Goal: Information Seeking & Learning: Find contact information

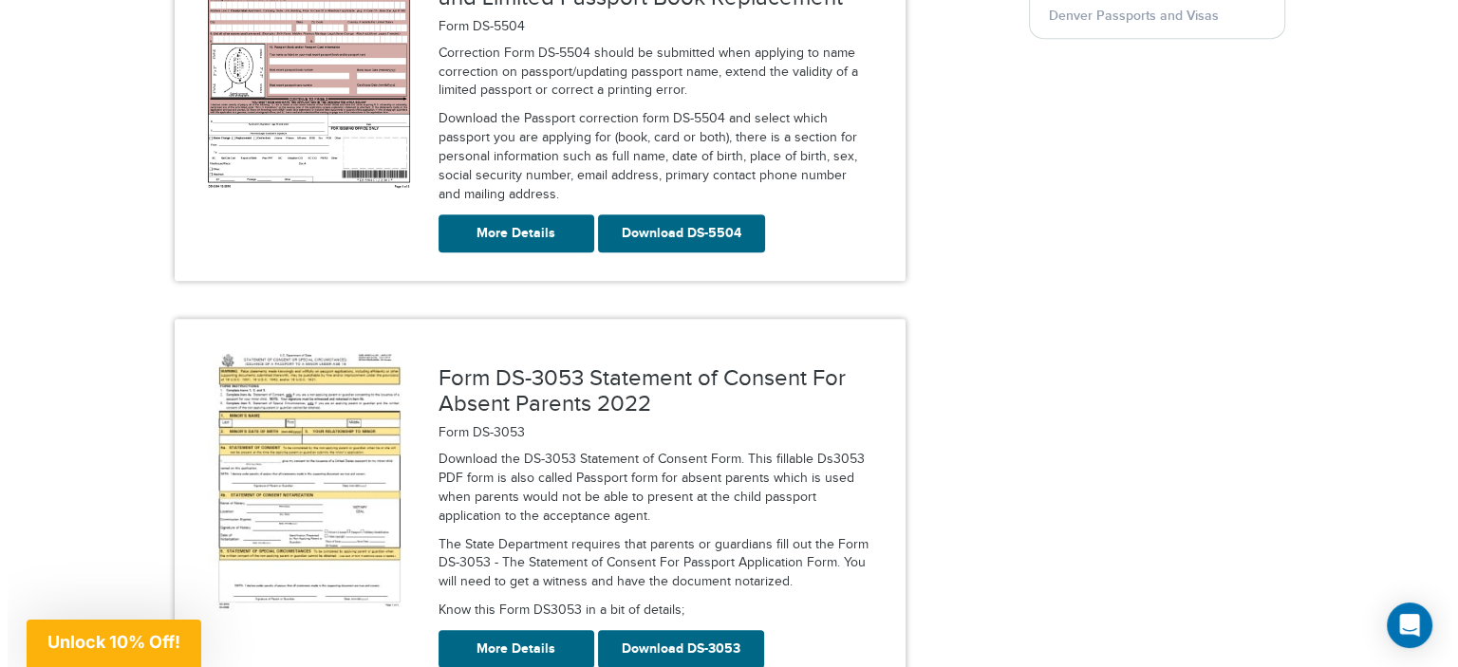
scroll to position [714, 0]
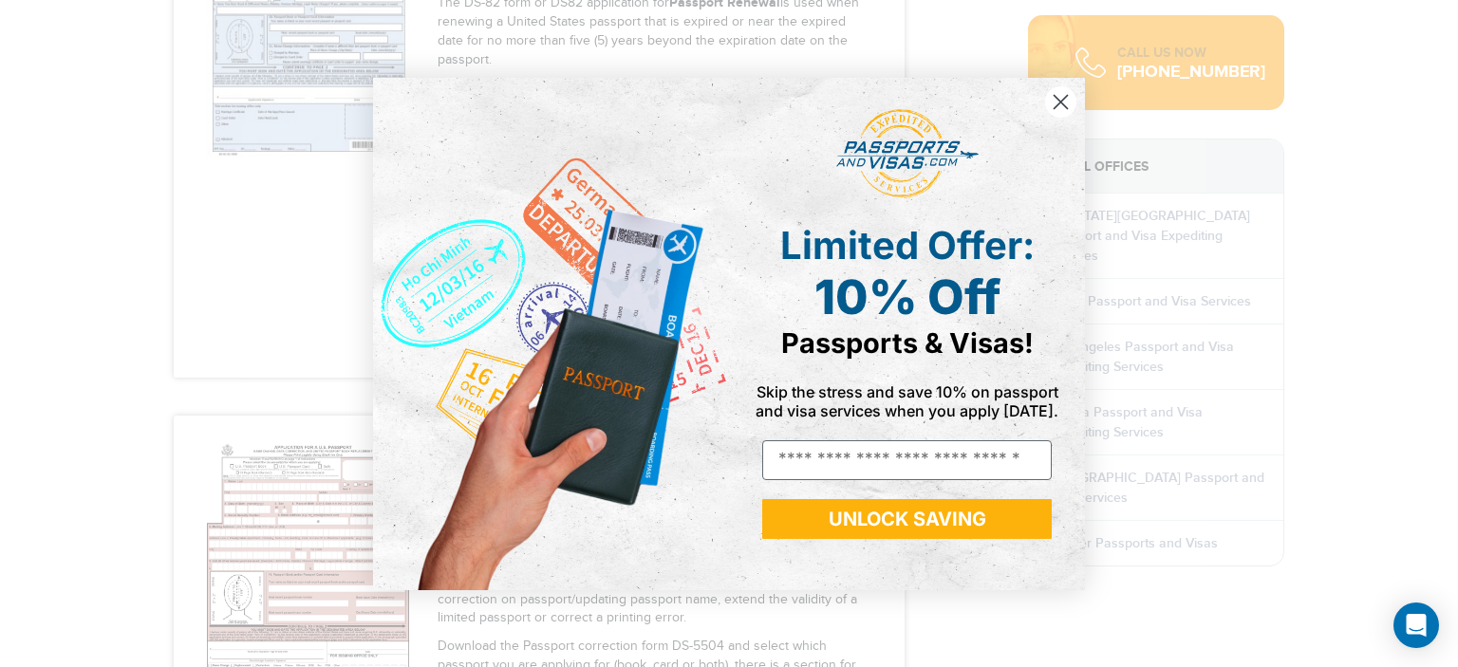
drag, startPoint x: 1446, startPoint y: 85, endPoint x: 1438, endPoint y: 91, distance: 10.3
click at [1062, 100] on icon "Close dialog" at bounding box center [1060, 101] width 13 height 13
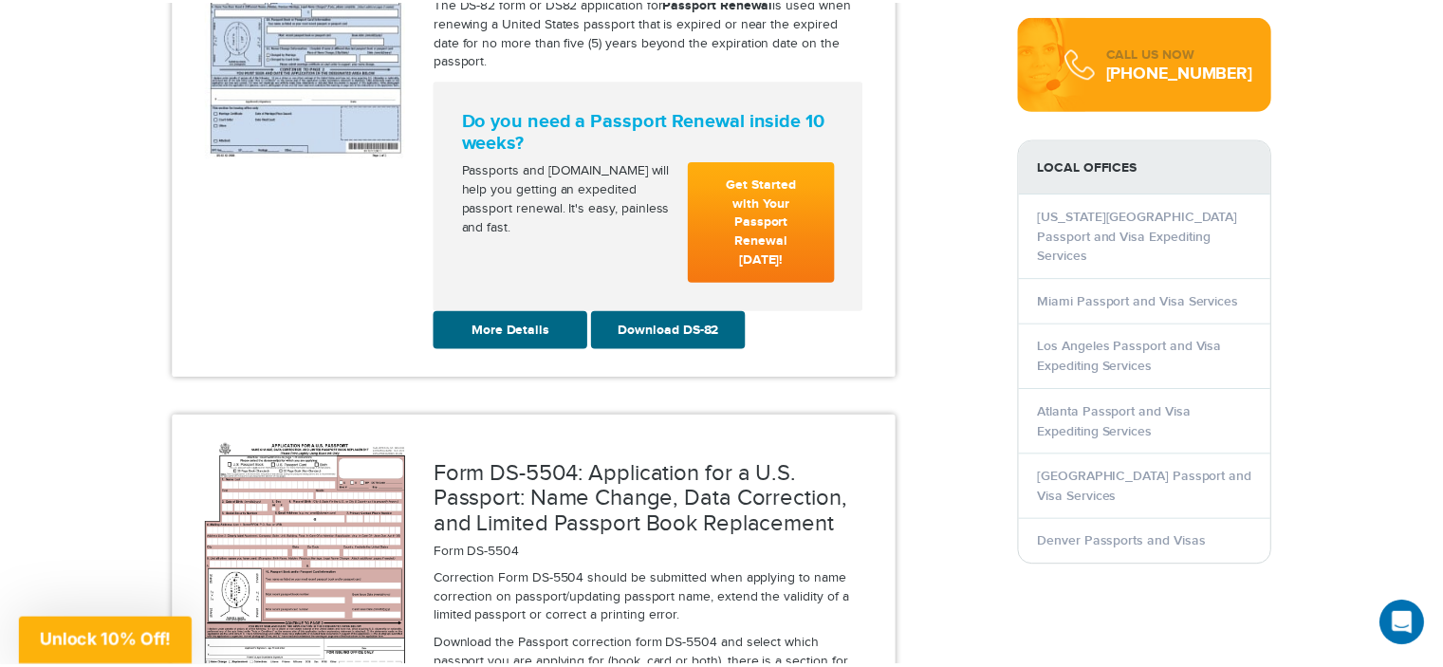
scroll to position [0, 0]
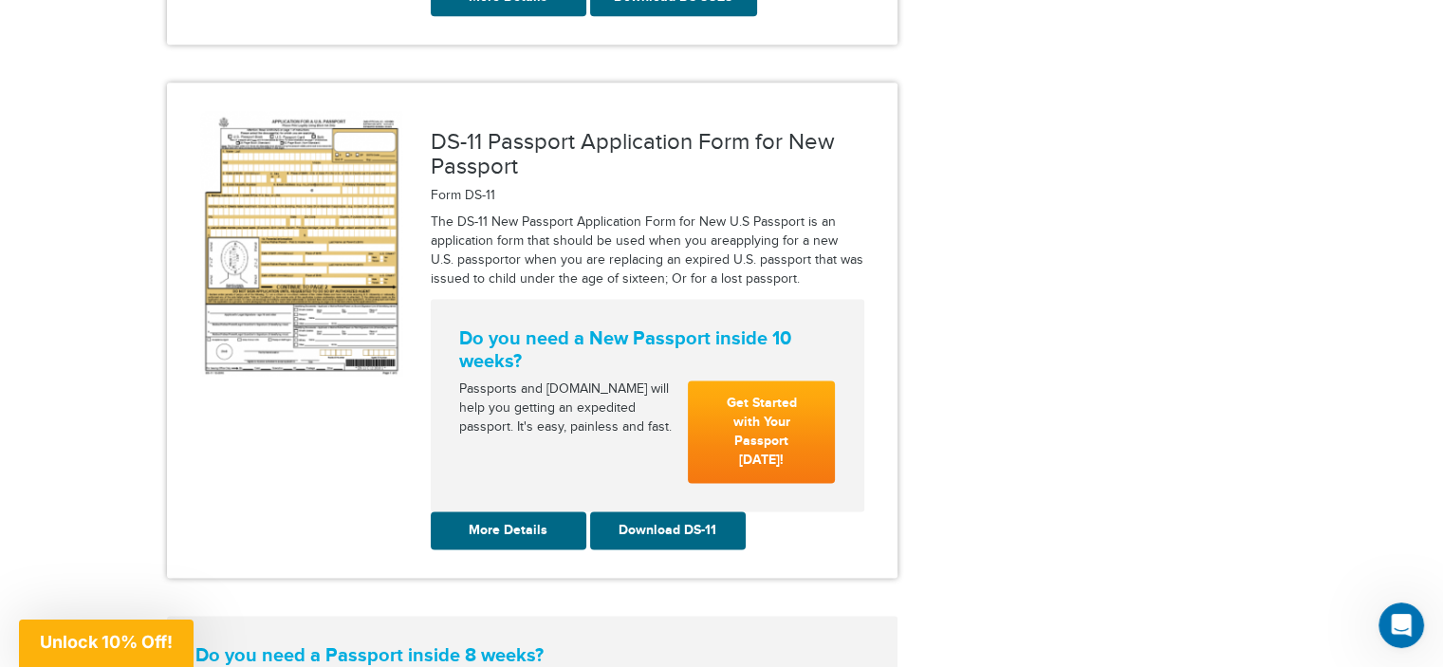
scroll to position [2467, 0]
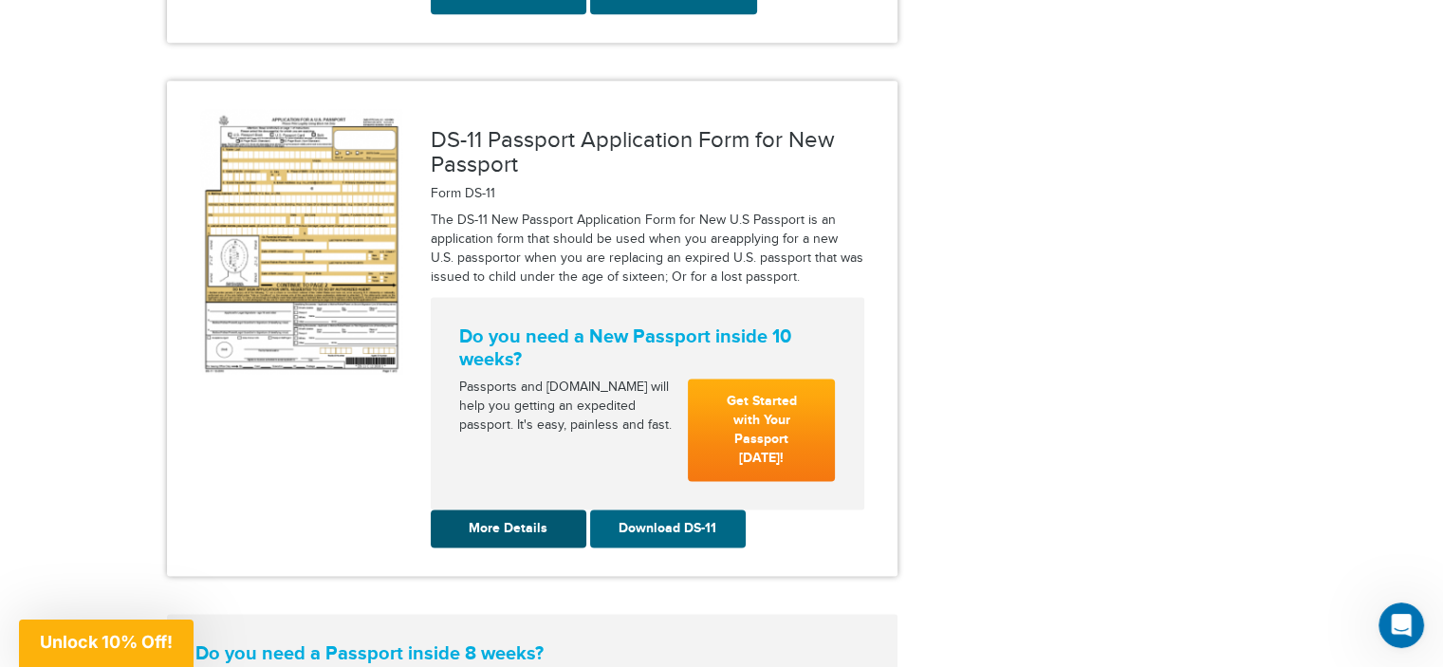
click at [516, 510] on link "More Details" at bounding box center [509, 529] width 156 height 38
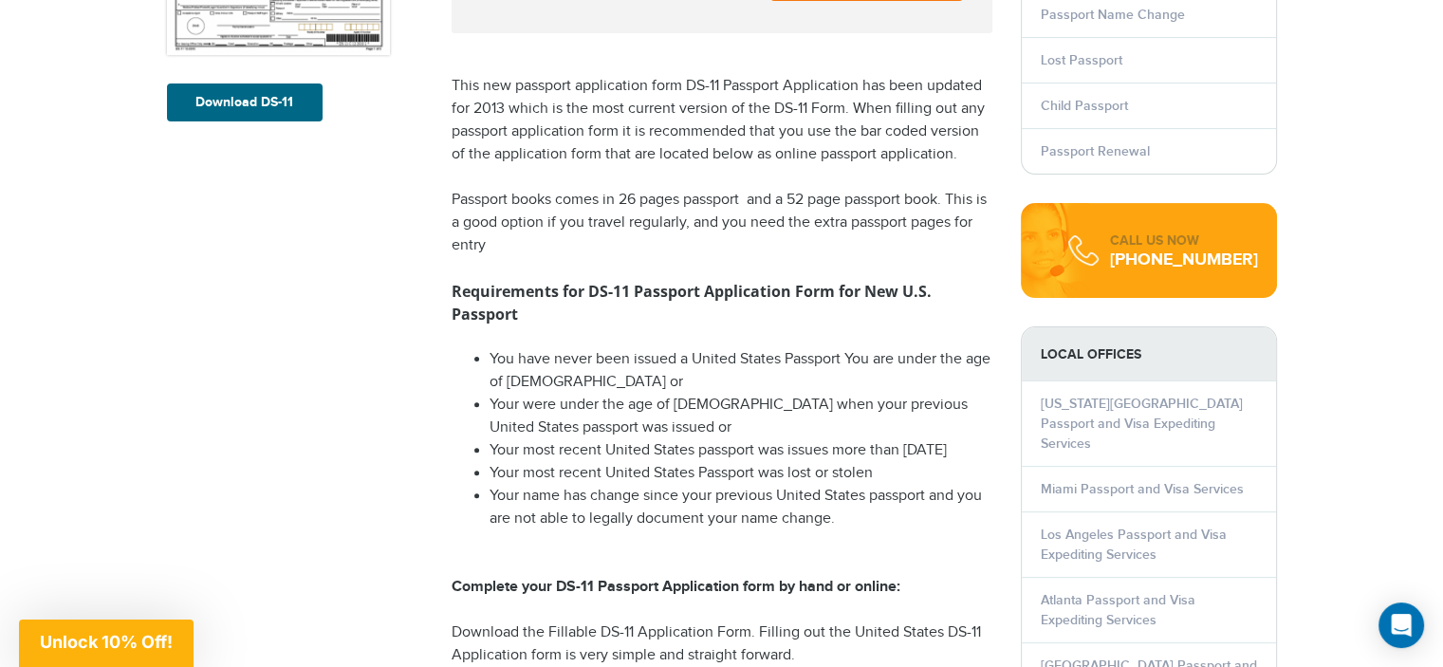
scroll to position [530, 0]
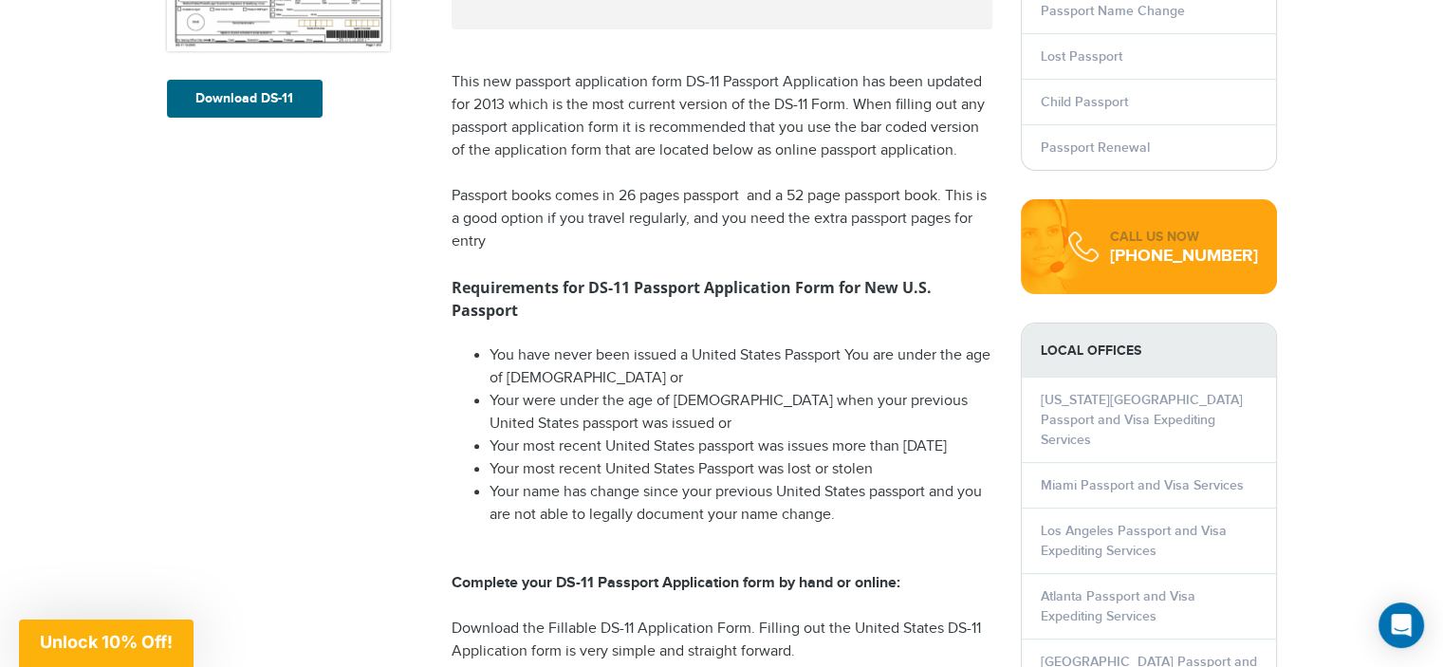
drag, startPoint x: 1450, startPoint y: 86, endPoint x: 1457, endPoint y: 189, distance: 102.7
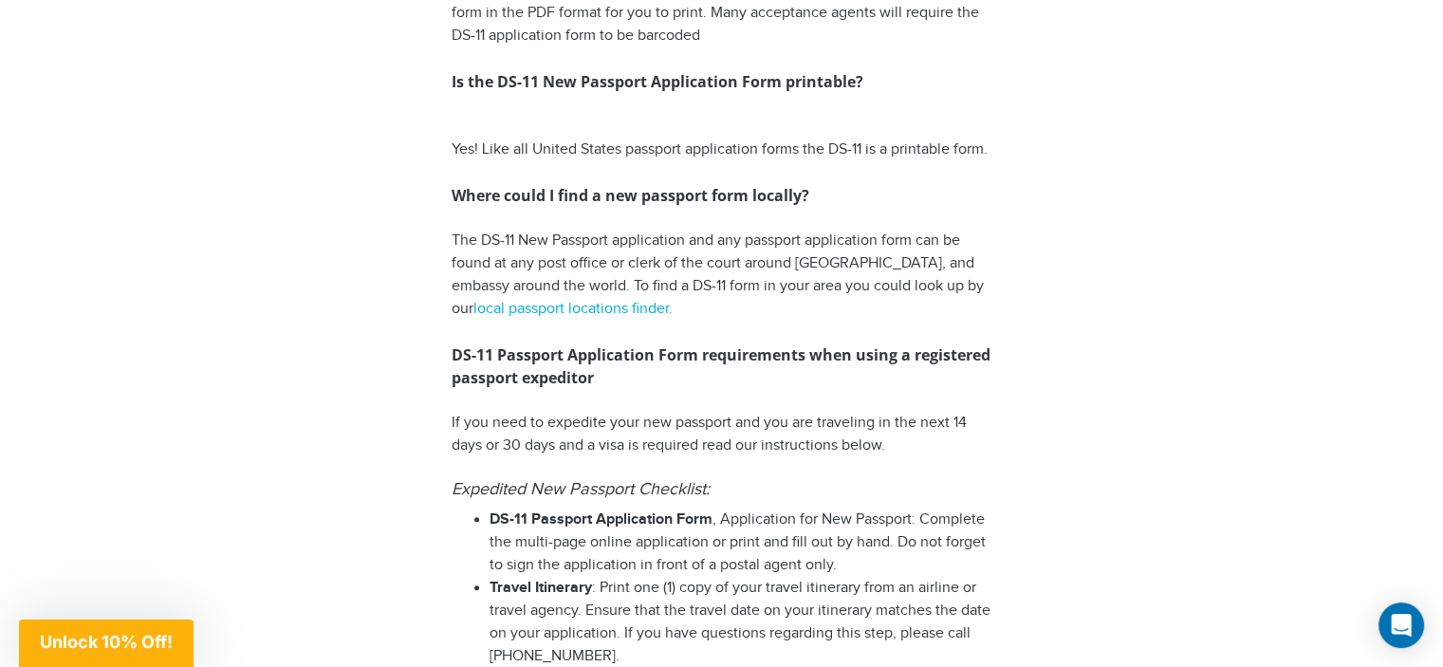
scroll to position [1309, 0]
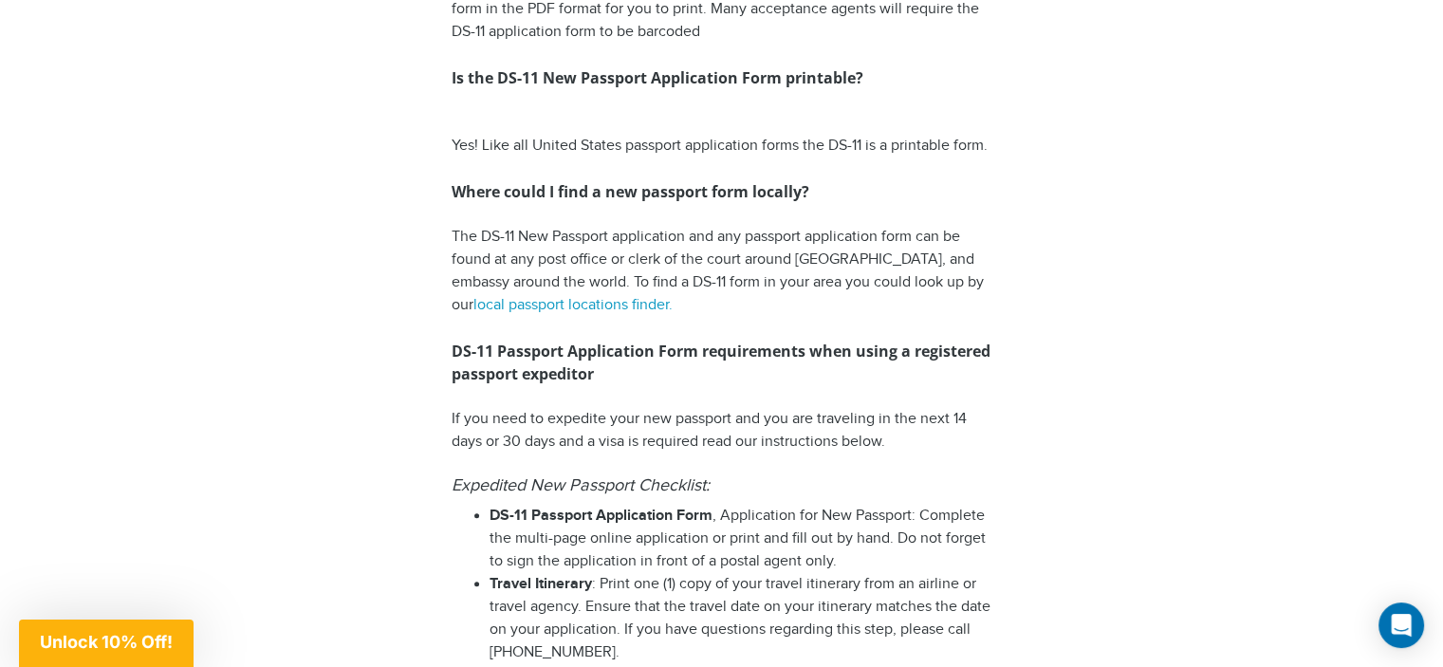
click at [577, 302] on link "local passport locations finder." at bounding box center [573, 305] width 199 height 18
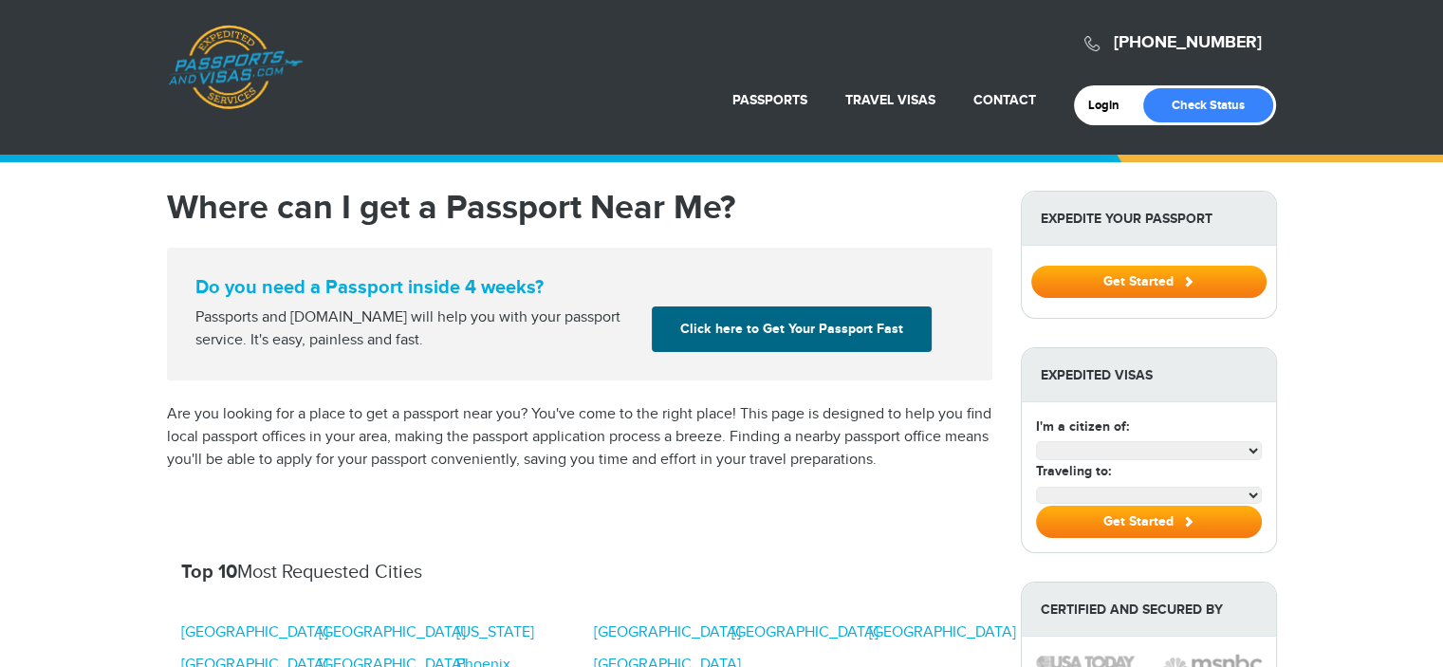
select select "**********"
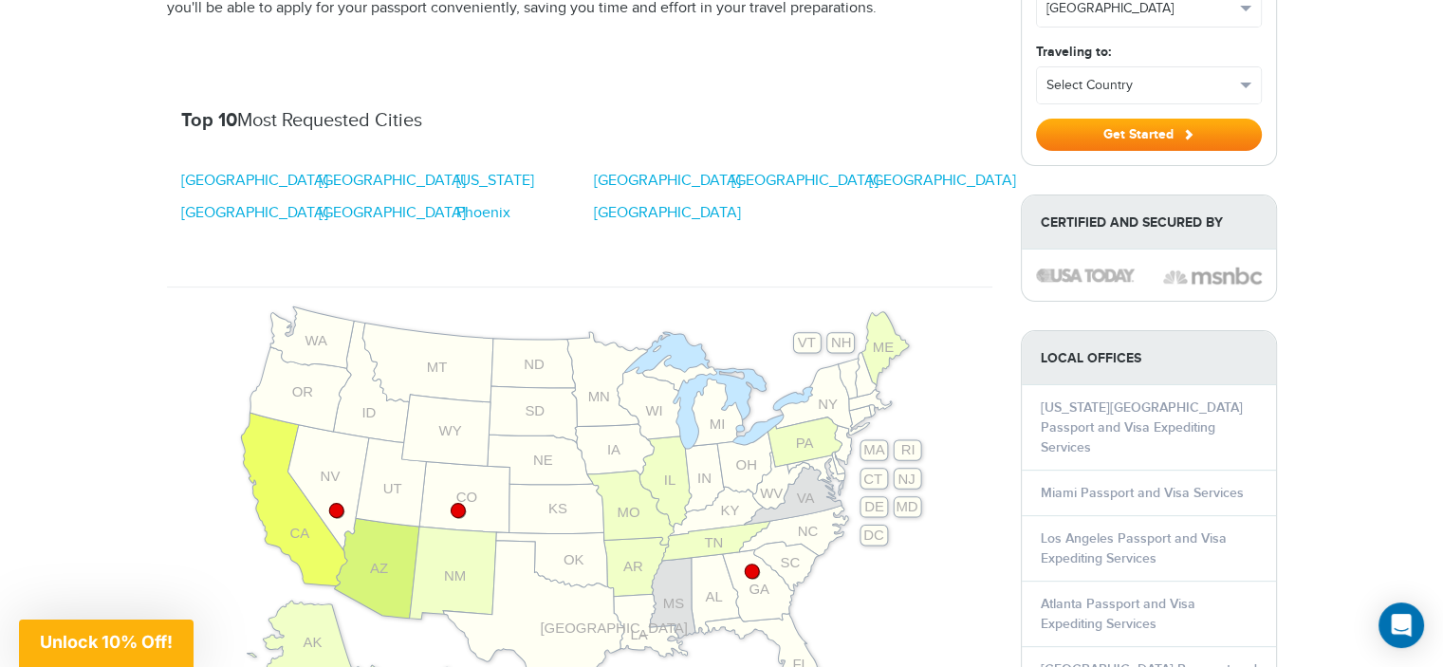
scroll to position [459, 0]
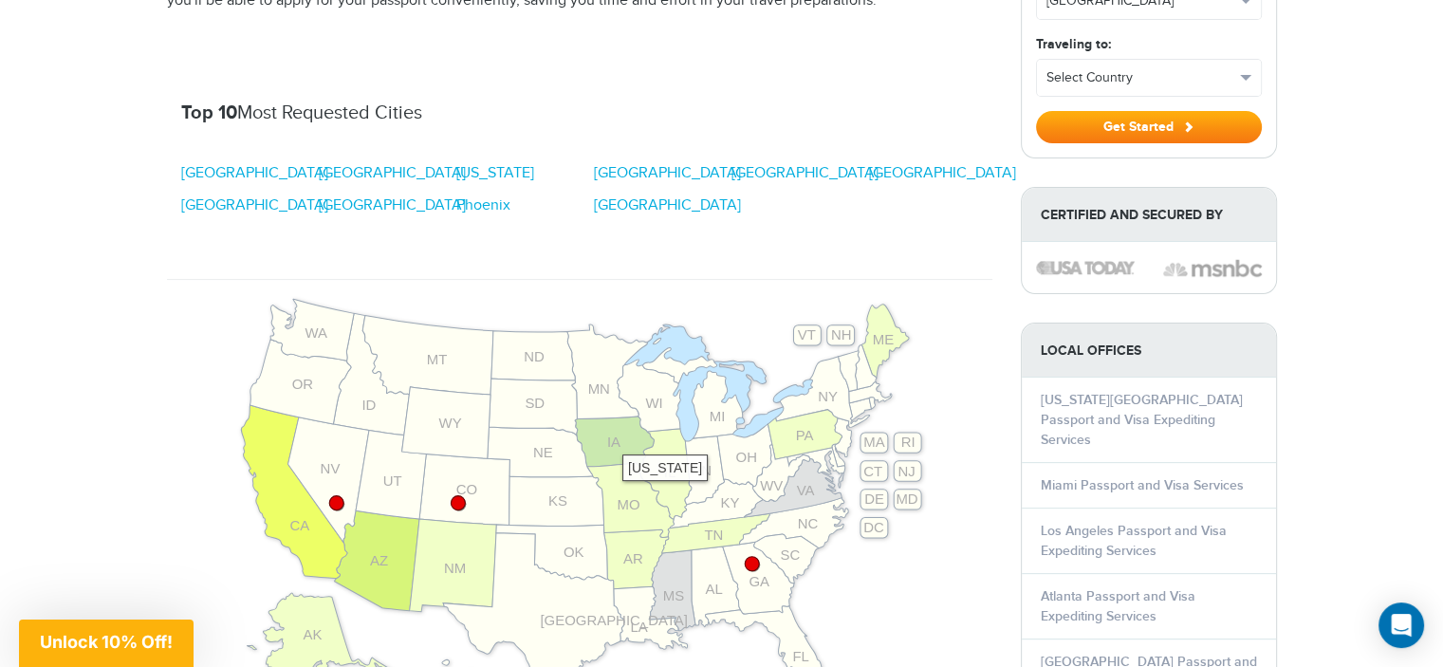
click at [613, 439] on text "IA" at bounding box center [612, 442] width 13 height 16
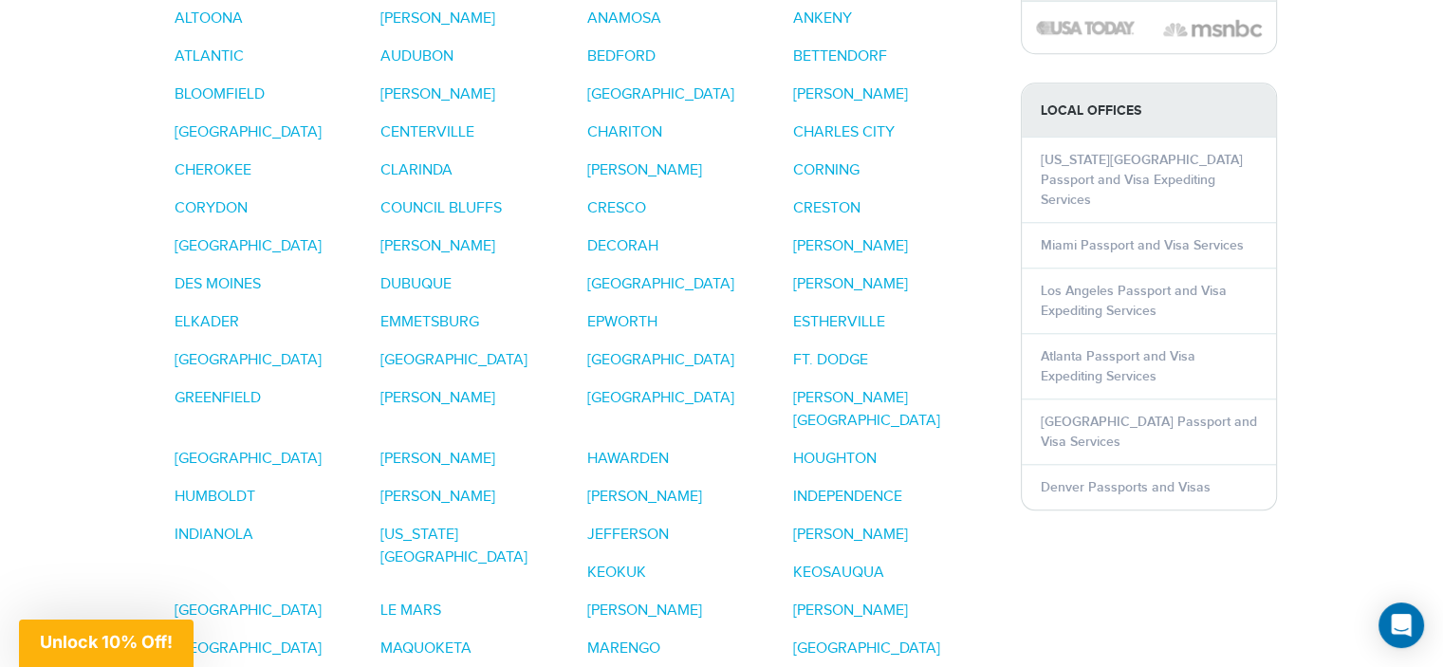
scroll to position [1515, 0]
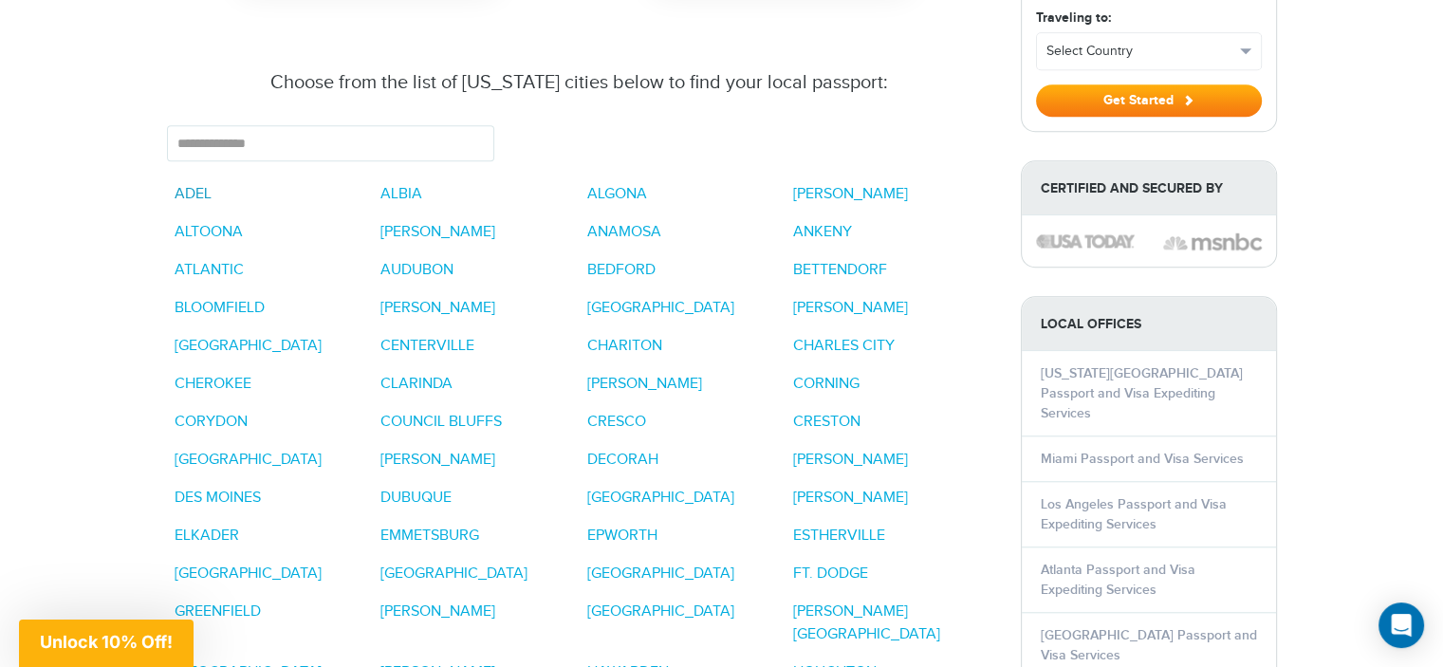
click at [194, 185] on link "ADEL" at bounding box center [193, 194] width 37 height 18
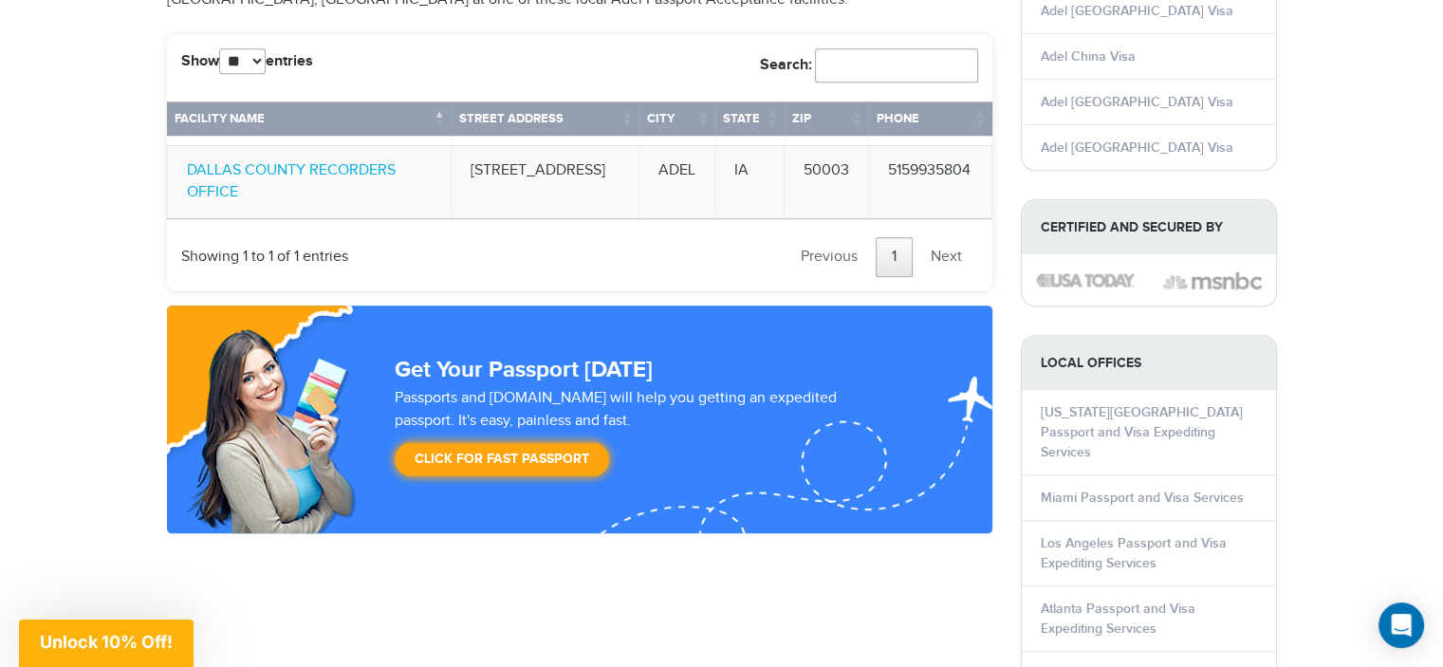
scroll to position [2048, 0]
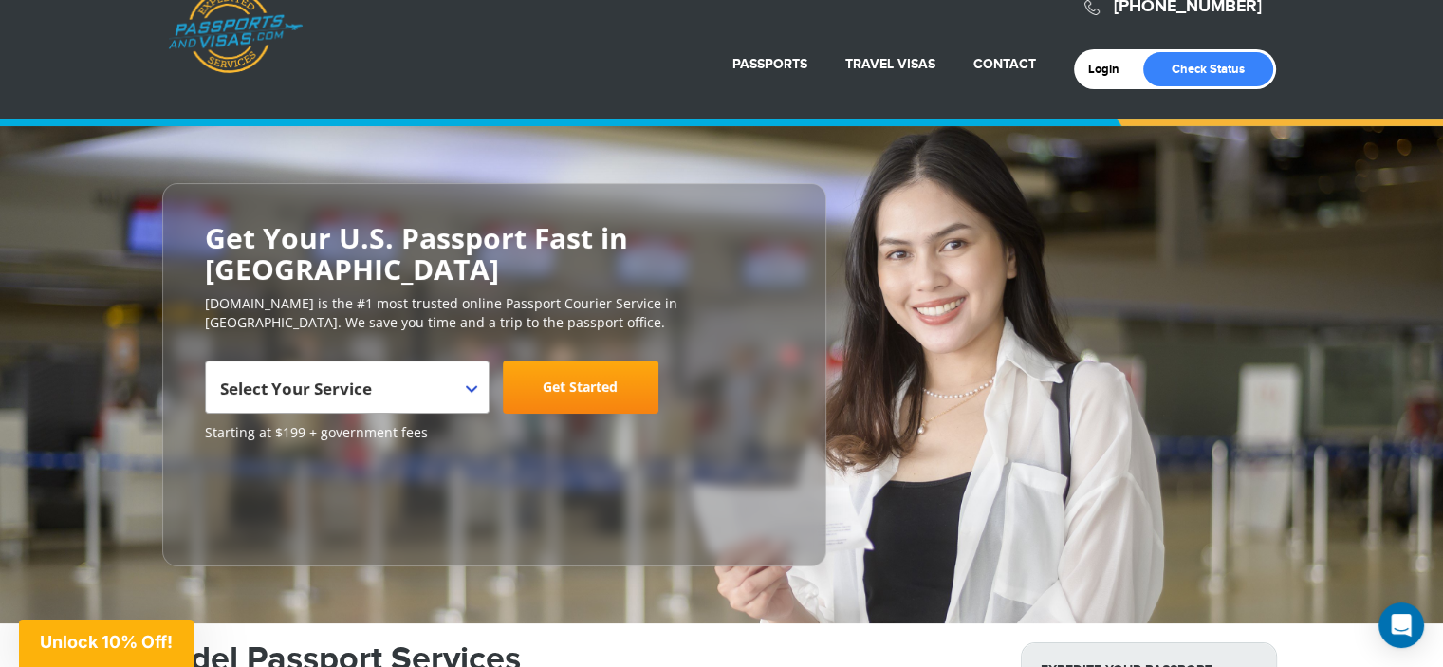
scroll to position [0, 0]
